Goal: Task Accomplishment & Management: Manage account settings

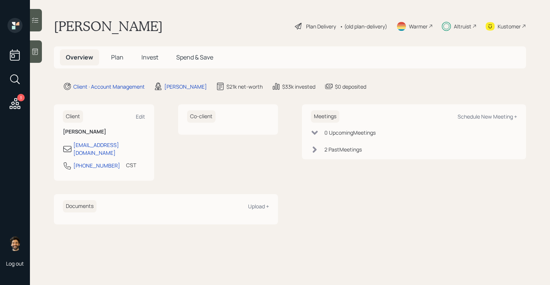
click at [504, 31] on div "Kustomer" at bounding box center [505, 26] width 40 height 16
click at [150, 58] on span "Invest" at bounding box center [149, 57] width 17 height 8
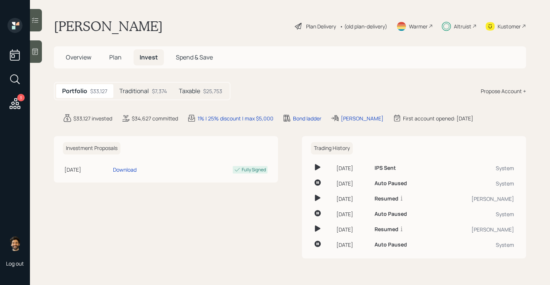
click at [142, 91] on h5 "Traditional" at bounding box center [134, 90] width 30 height 7
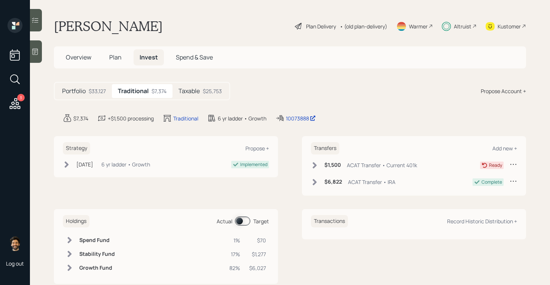
click at [328, 165] on h6 "$1,500" at bounding box center [332, 165] width 16 height 6
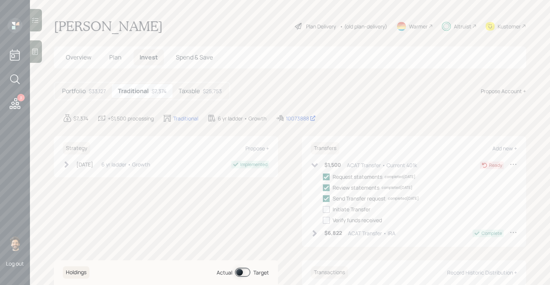
click at [514, 165] on icon at bounding box center [512, 163] width 7 height 7
click at [476, 178] on div "Edit transfer" at bounding box center [490, 178] width 54 height 7
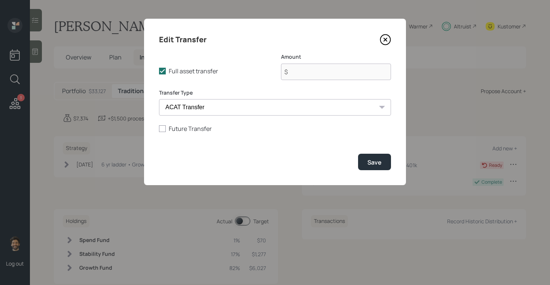
type input "$ 1,500"
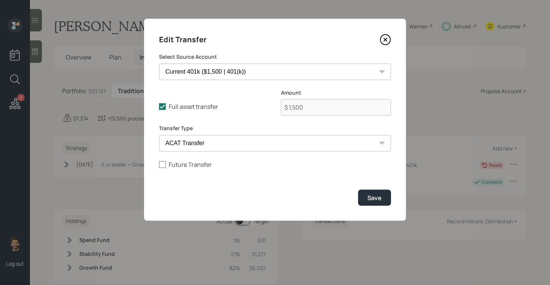
click at [182, 165] on label "Future Transfer" at bounding box center [275, 164] width 232 height 8
click at [159, 165] on input "Future Transfer" at bounding box center [159, 164] width 0 height 0
checkbox input "true"
select select "9"
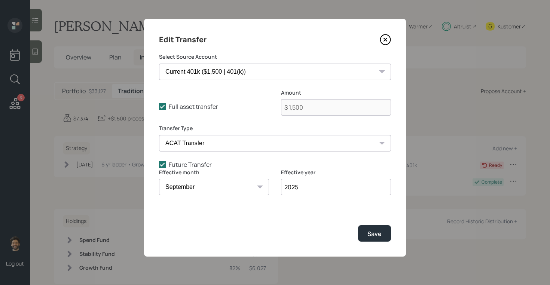
click at [320, 190] on input "2025" at bounding box center [336, 187] width 110 height 16
type input "2026"
click at [371, 231] on div "Save" at bounding box center [374, 234] width 14 height 8
